Goal: Download file/media

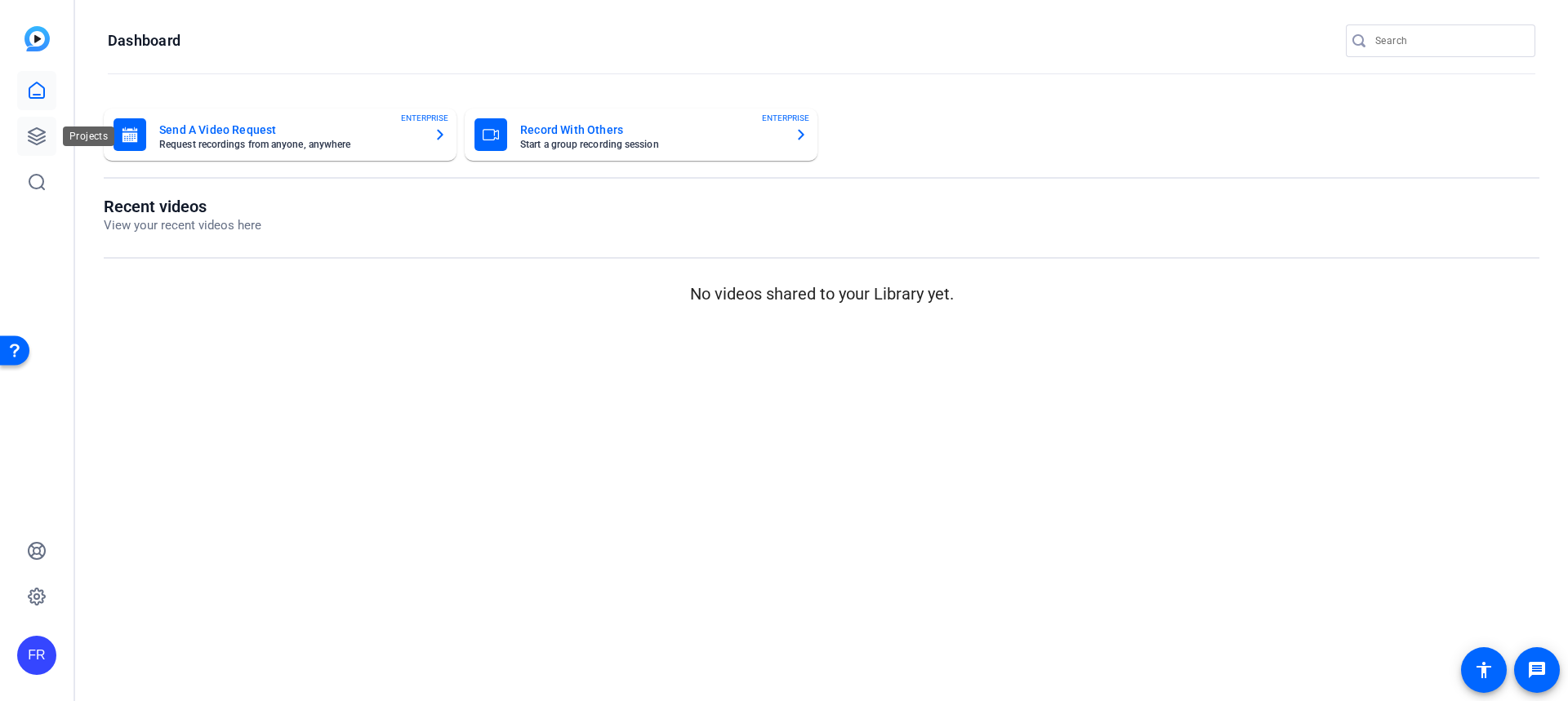
click at [32, 132] on icon at bounding box center [37, 136] width 20 height 20
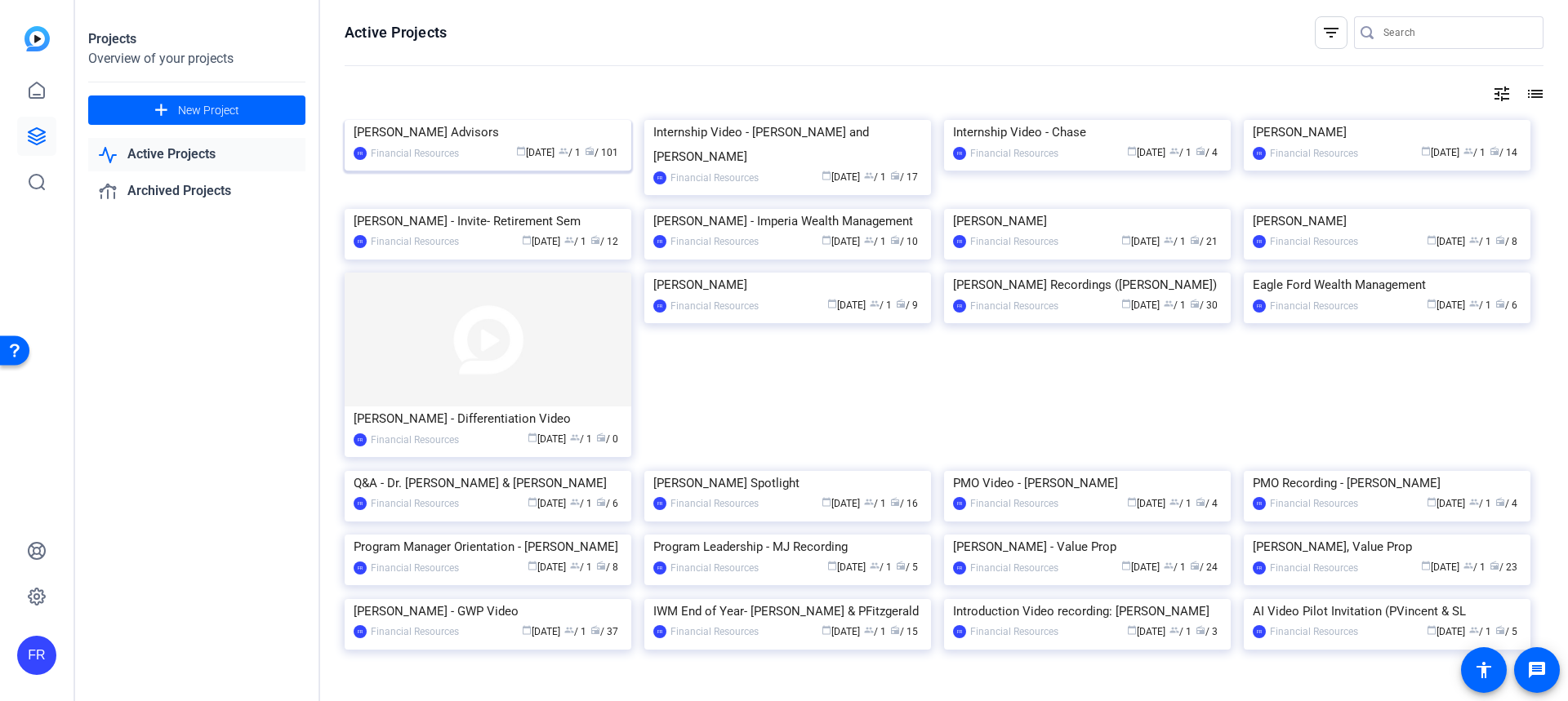
click at [465, 120] on img at bounding box center [488, 120] width 287 height 0
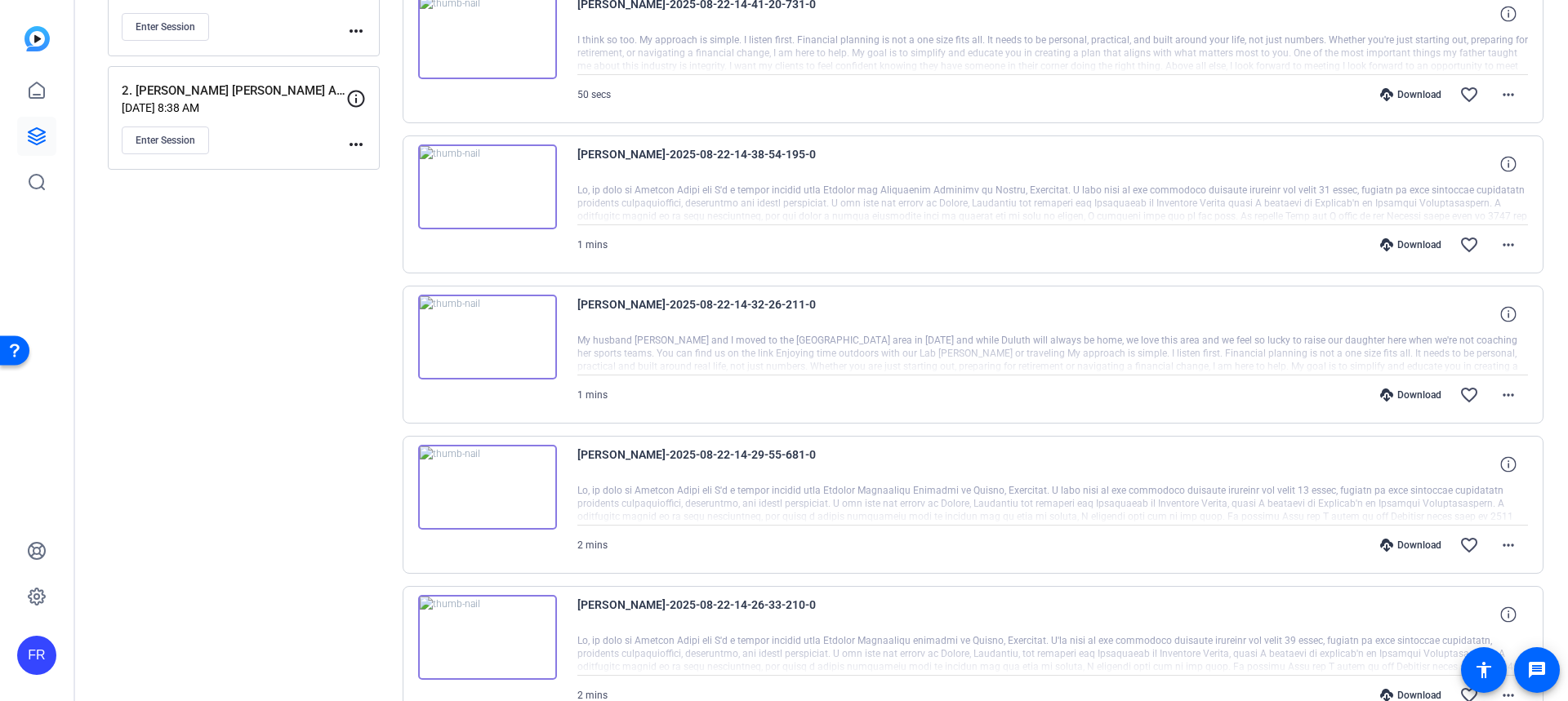
scroll to position [1104, 0]
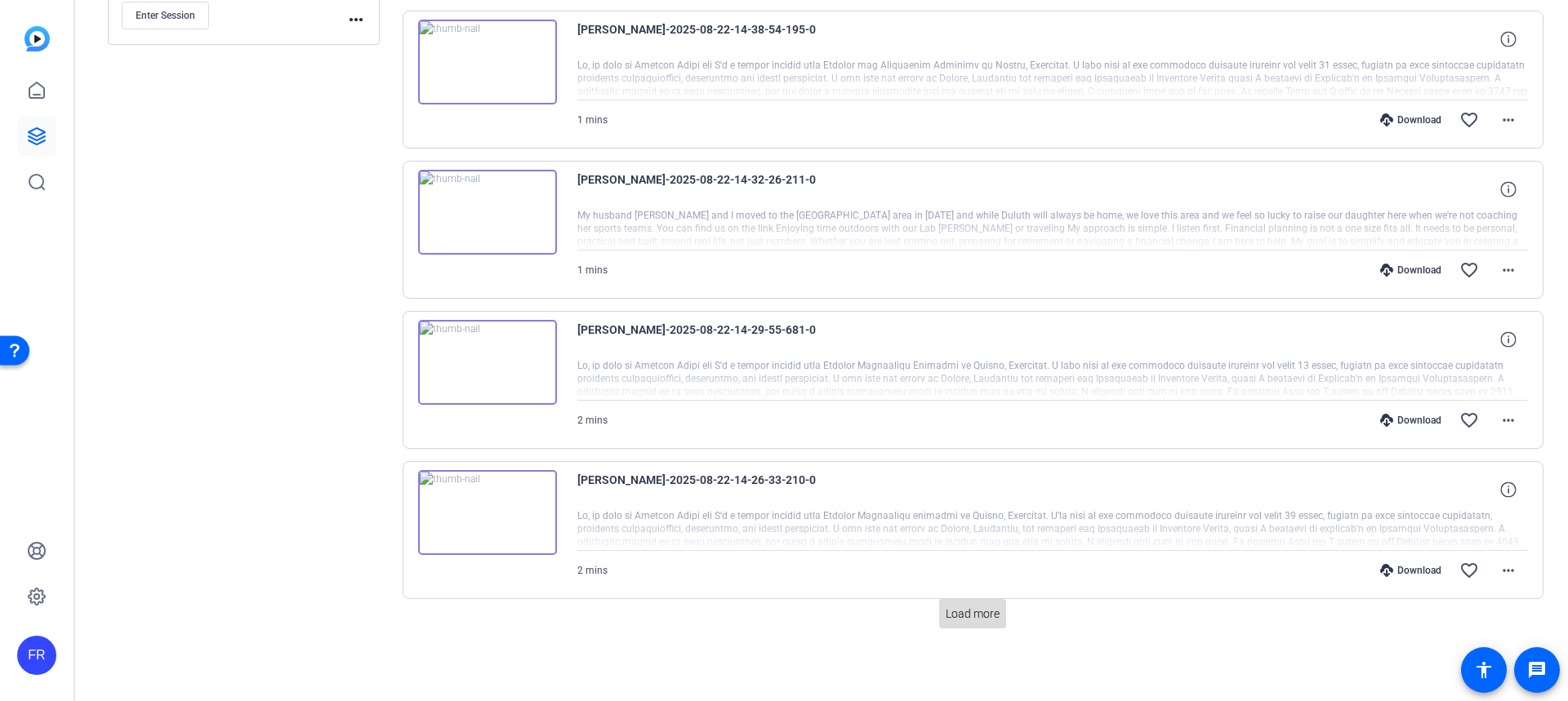
click at [962, 615] on span "Load more" at bounding box center [972, 614] width 54 height 17
click at [967, 614] on span "Load more" at bounding box center [972, 614] width 54 height 17
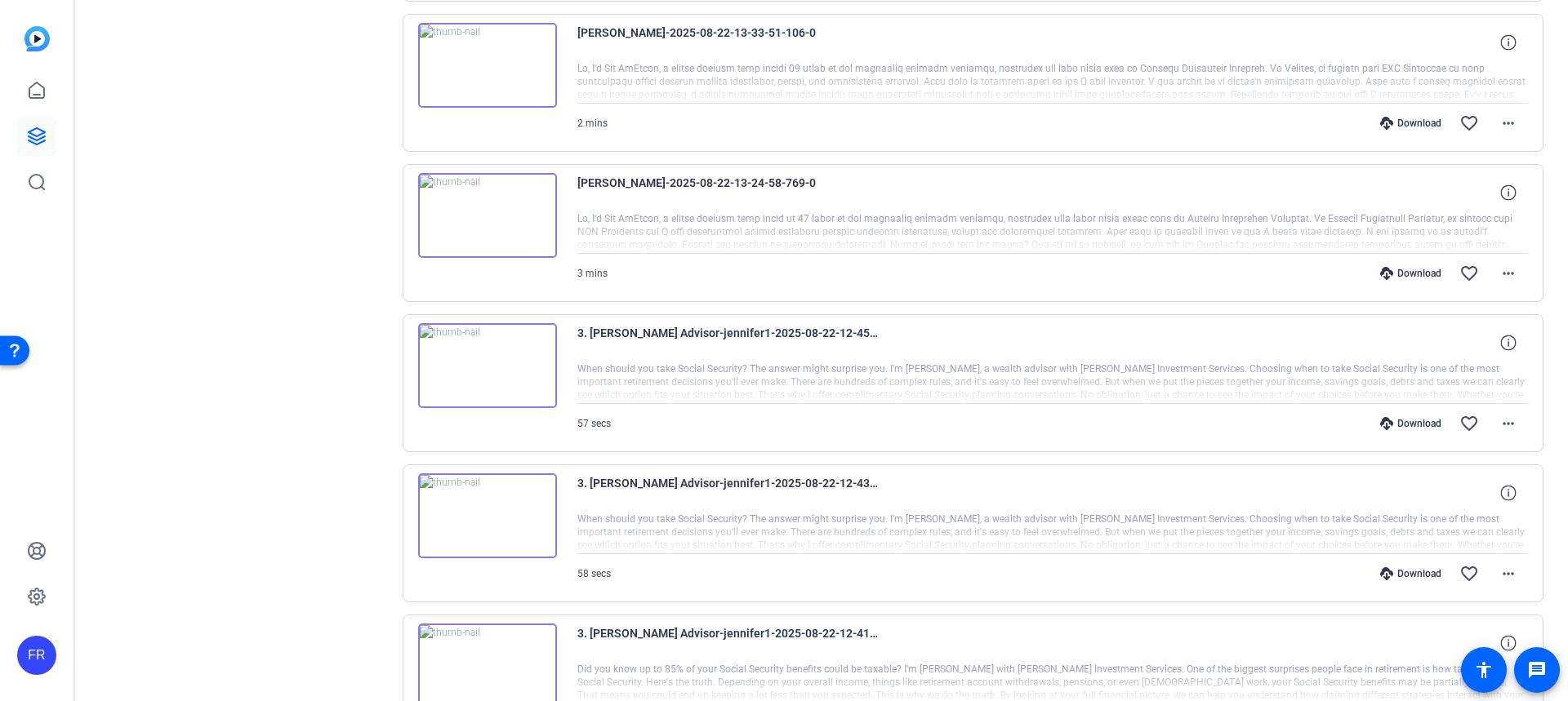
scroll to position [3342, 0]
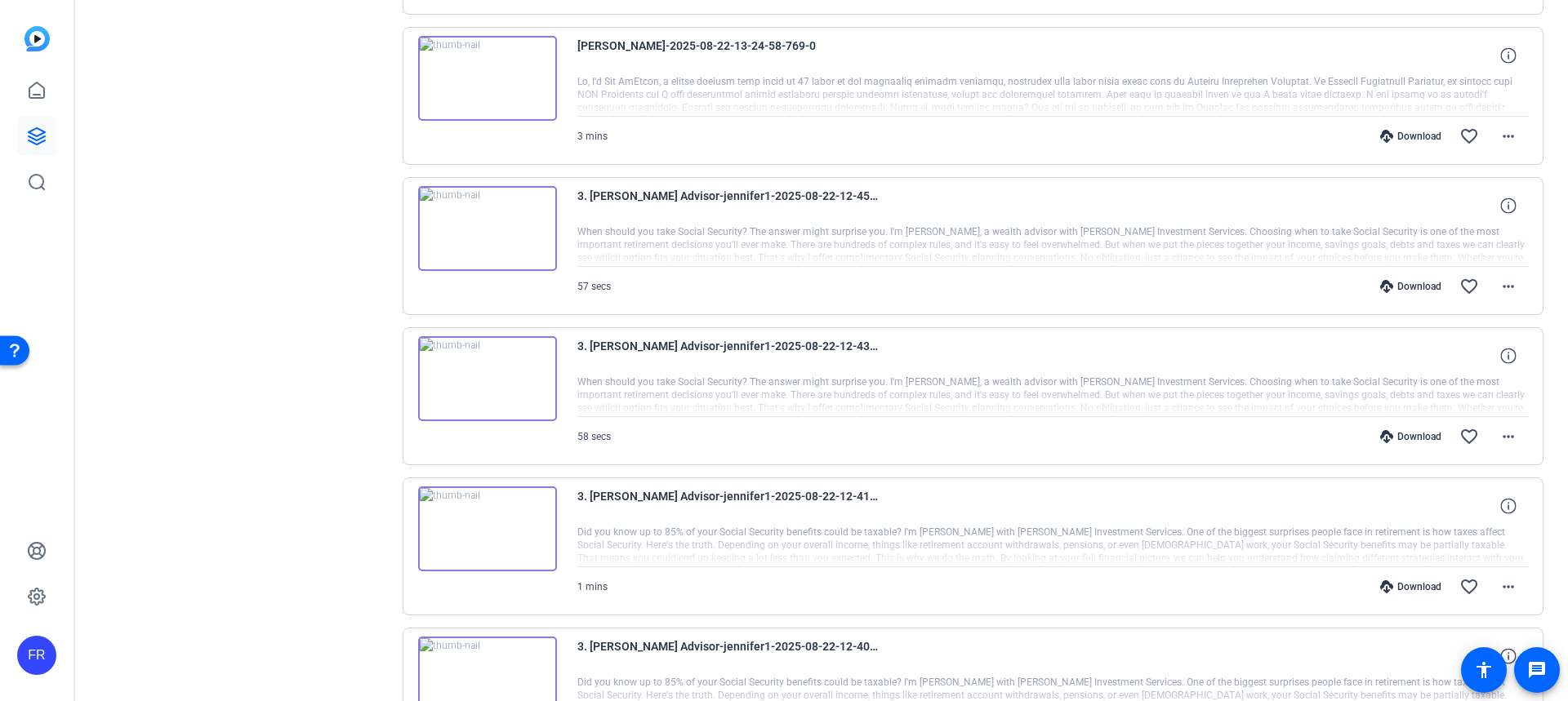
click at [1397, 285] on div "Download" at bounding box center [1410, 286] width 77 height 13
